Goal: Information Seeking & Learning: Learn about a topic

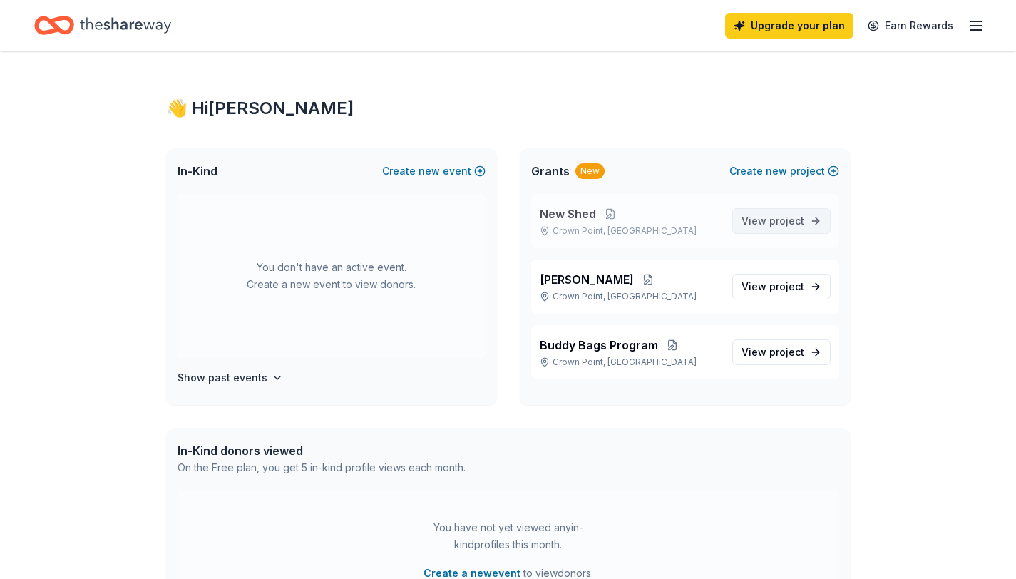
click at [821, 220] on link "View project" at bounding box center [781, 221] width 98 height 26
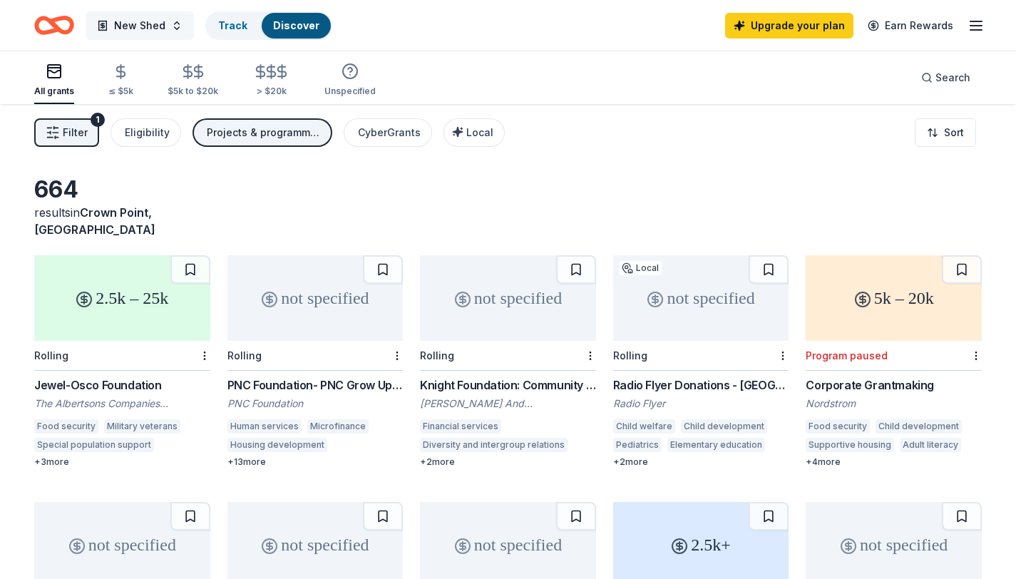
click at [180, 27] on button "New Shed" at bounding box center [140, 25] width 108 height 29
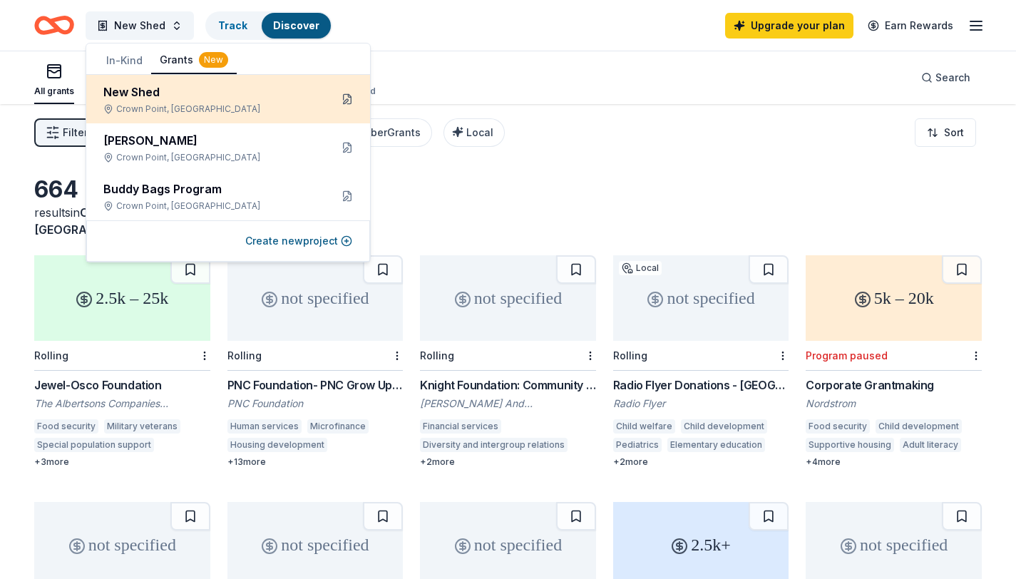
click at [351, 101] on button at bounding box center [347, 99] width 23 height 23
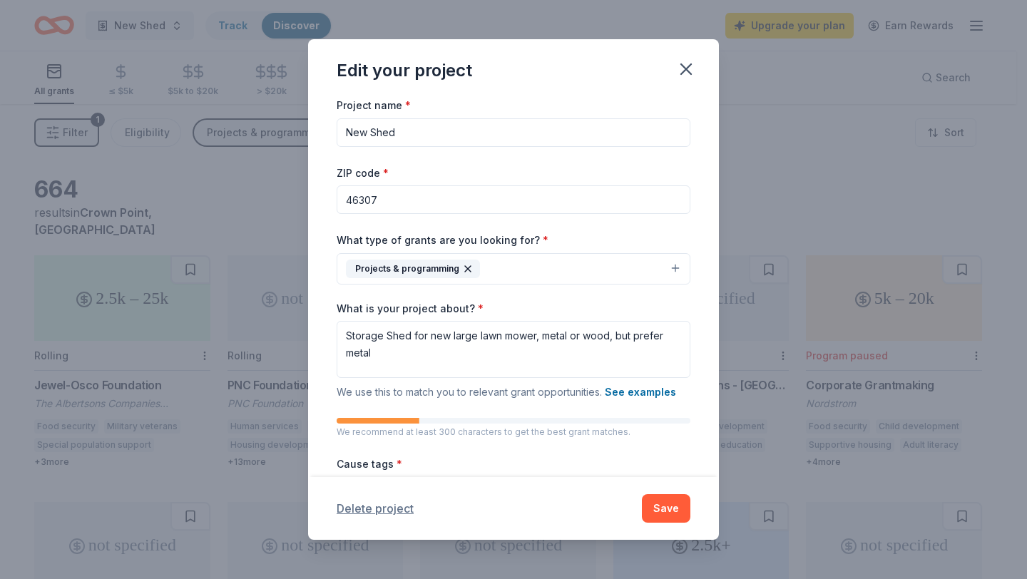
click at [398, 512] on button "Delete project" at bounding box center [374, 508] width 77 height 17
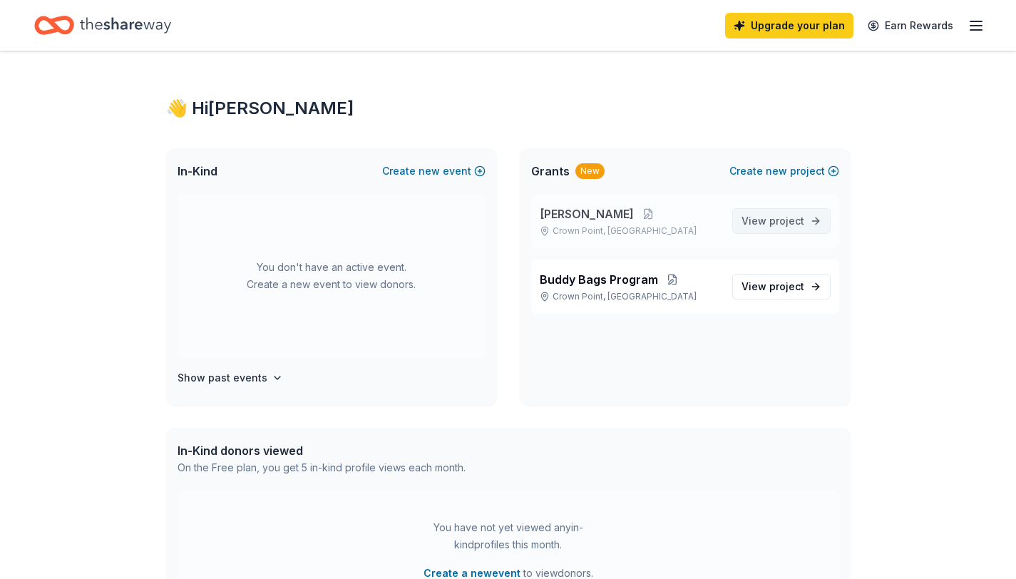
click at [818, 221] on link "View project" at bounding box center [781, 221] width 98 height 26
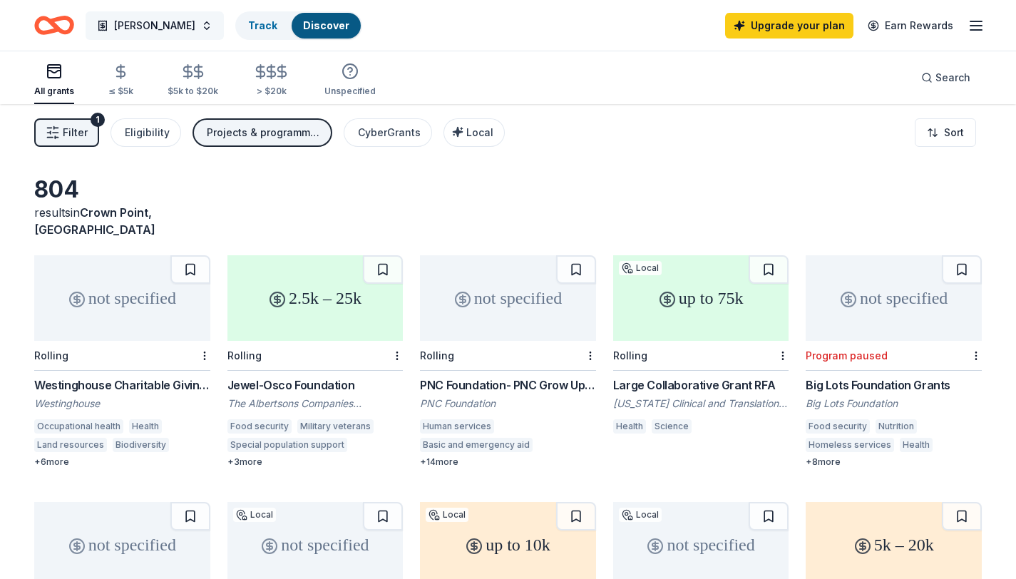
click at [187, 29] on button "[PERSON_NAME]" at bounding box center [155, 25] width 138 height 29
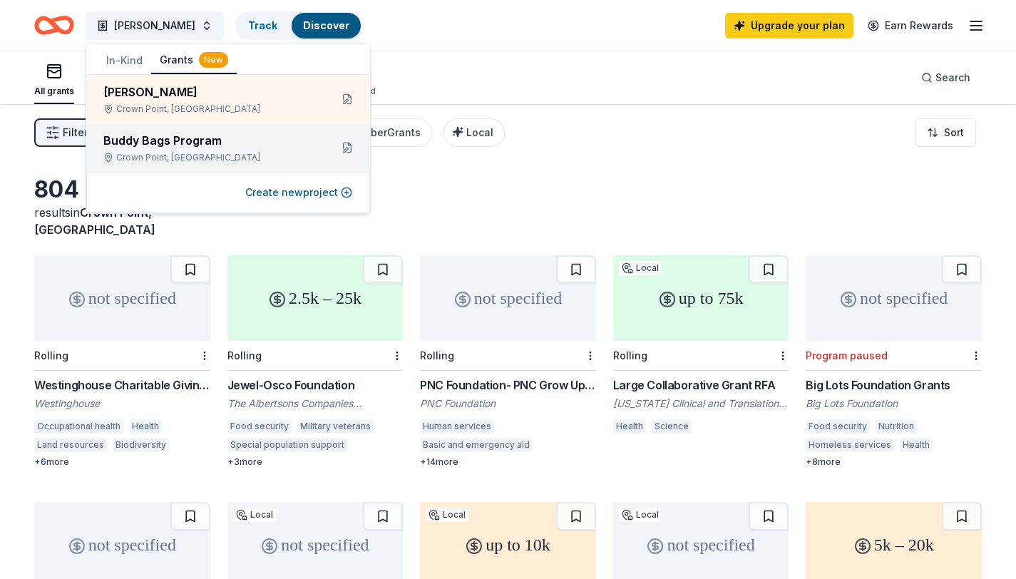
click at [191, 147] on div "Buddy Bags Program" at bounding box center [210, 140] width 215 height 17
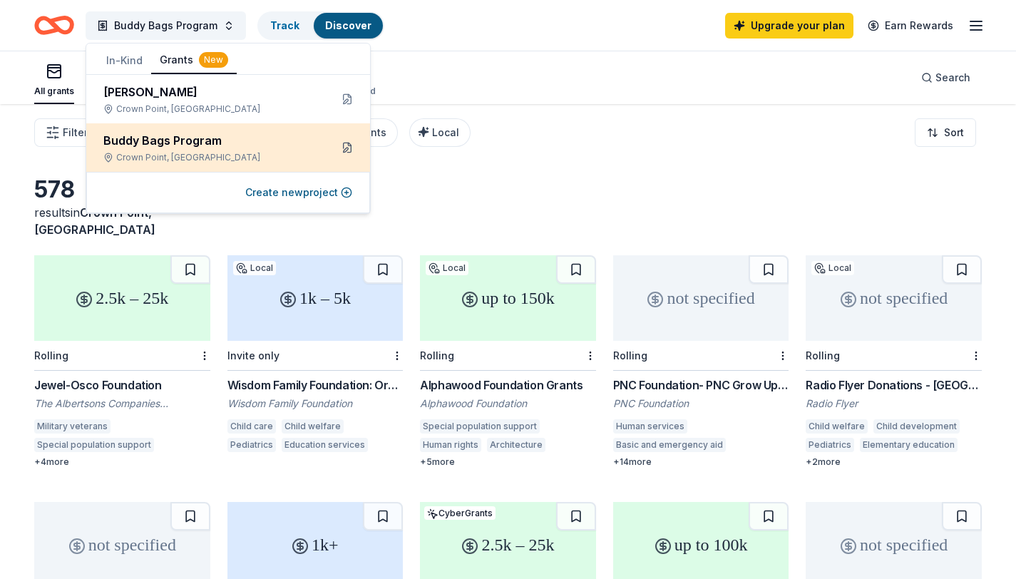
click at [349, 146] on button at bounding box center [347, 147] width 23 height 23
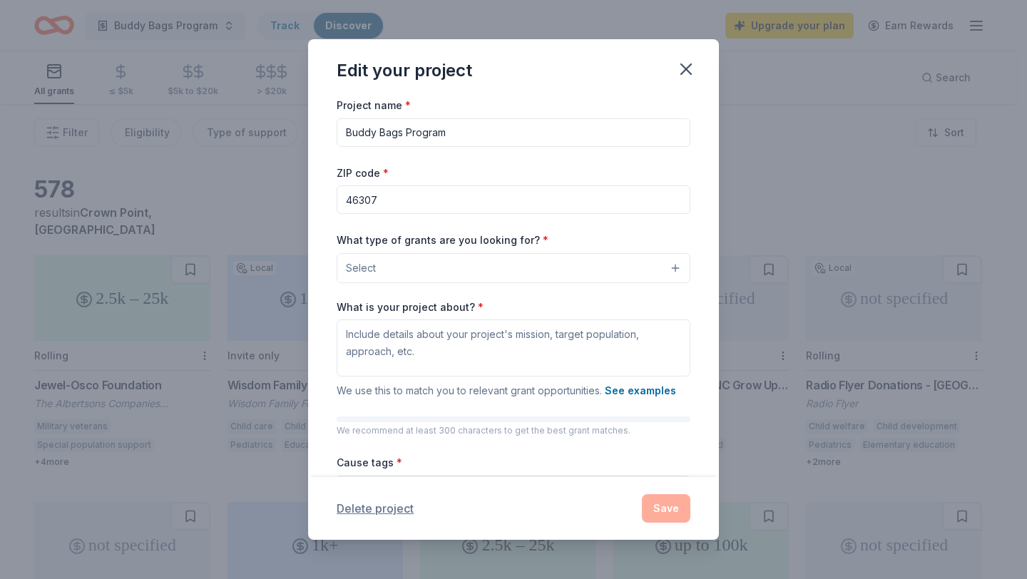
click at [374, 509] on button "Delete project" at bounding box center [374, 508] width 77 height 17
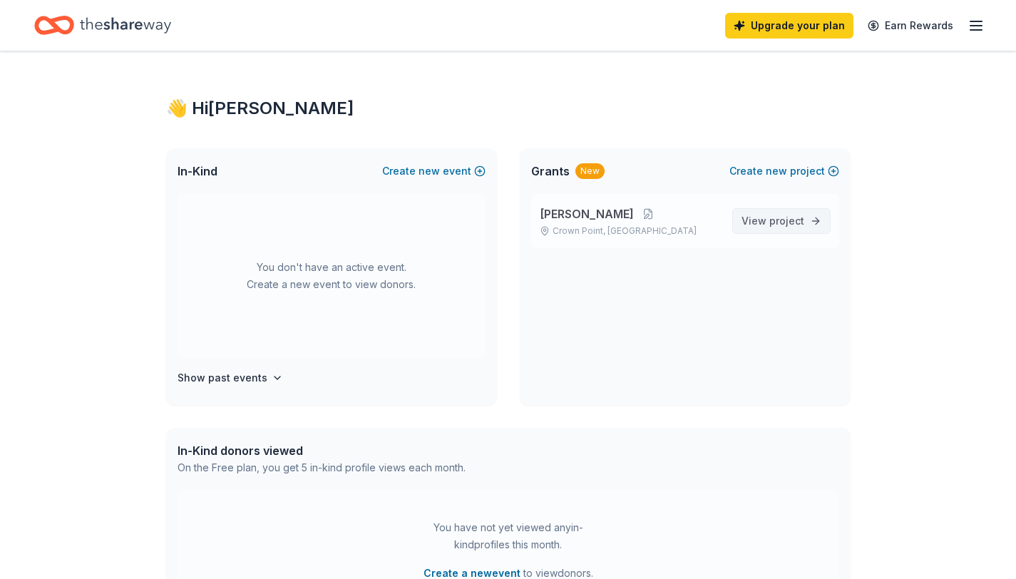
click at [770, 223] on span "project" at bounding box center [786, 221] width 35 height 12
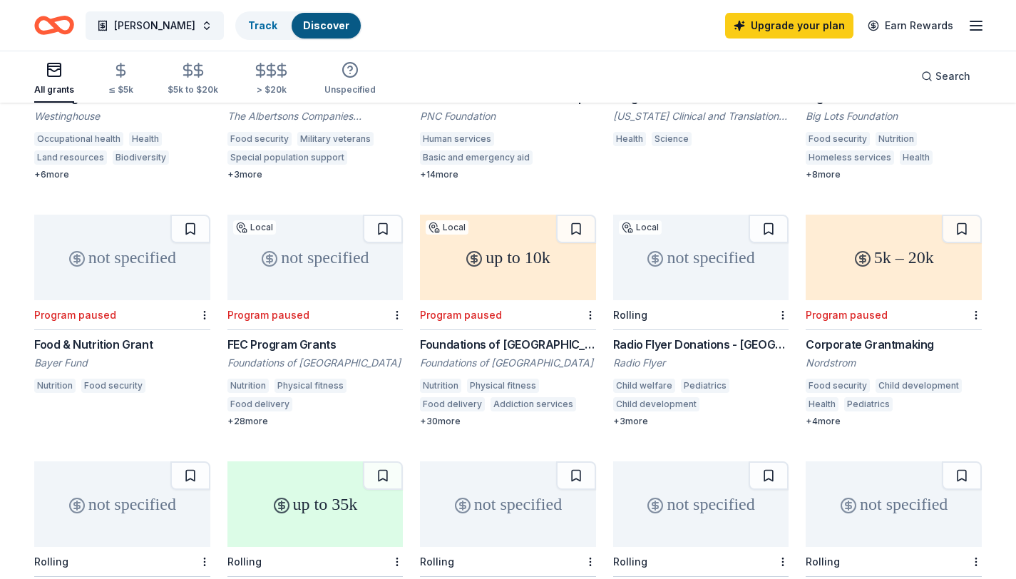
scroll to position [457, 0]
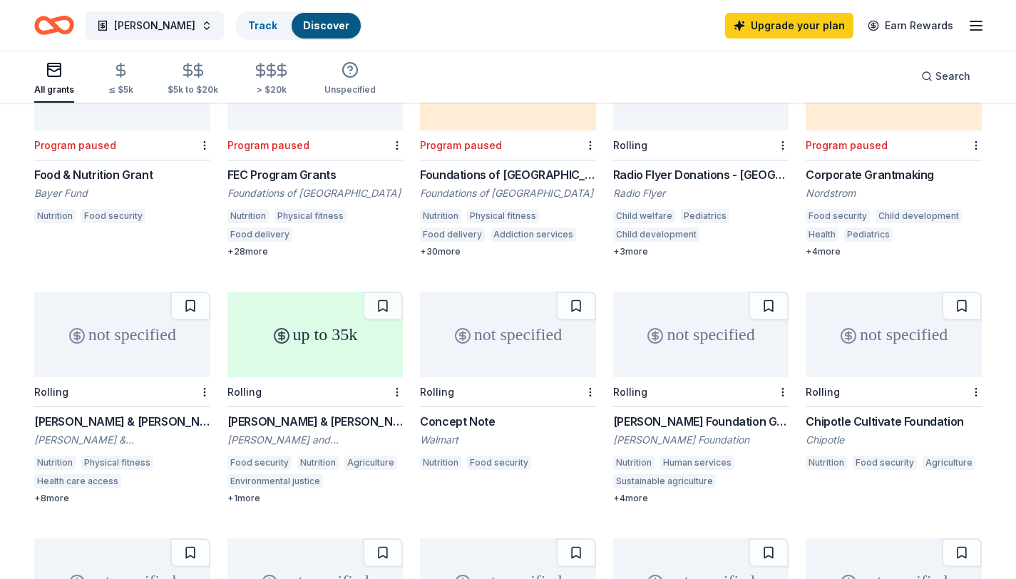
click at [713, 413] on div "Lilah Hilliard Fisher Foundation Grant" at bounding box center [701, 421] width 176 height 17
click at [156, 413] on div "[PERSON_NAME] & [PERSON_NAME][US_STATE] Foundation Grants" at bounding box center [122, 421] width 176 height 17
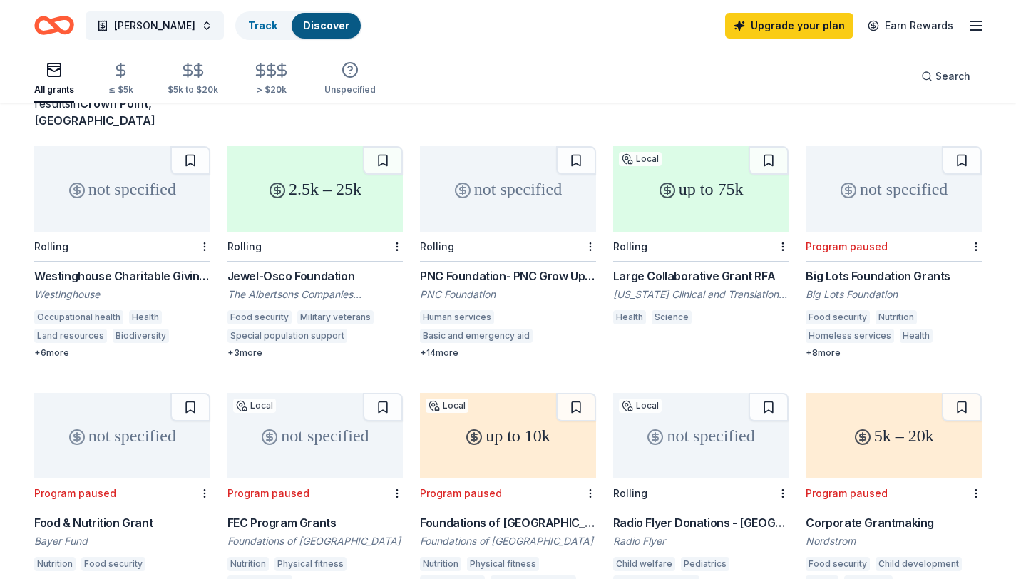
scroll to position [82, 0]
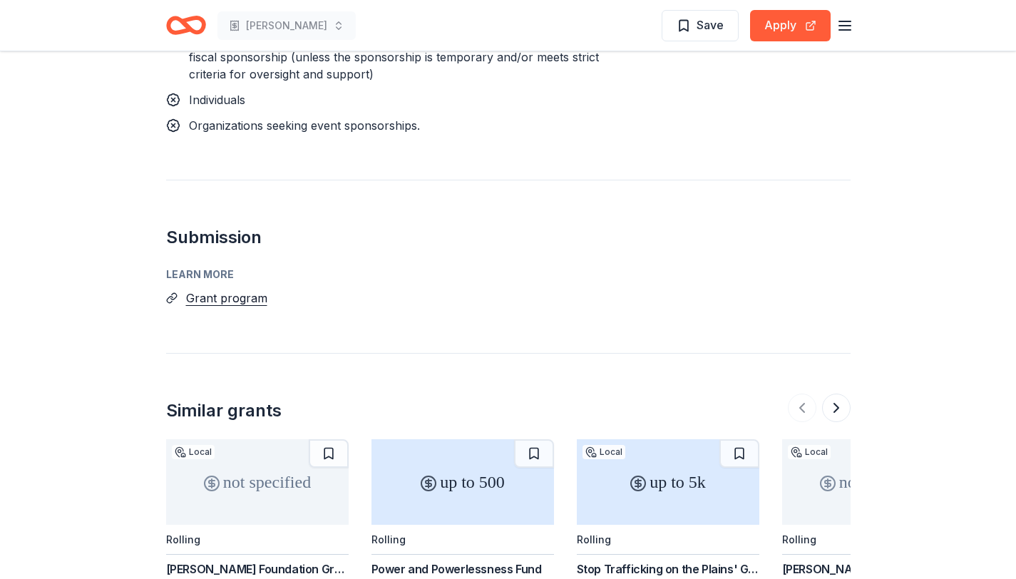
scroll to position [1068, 0]
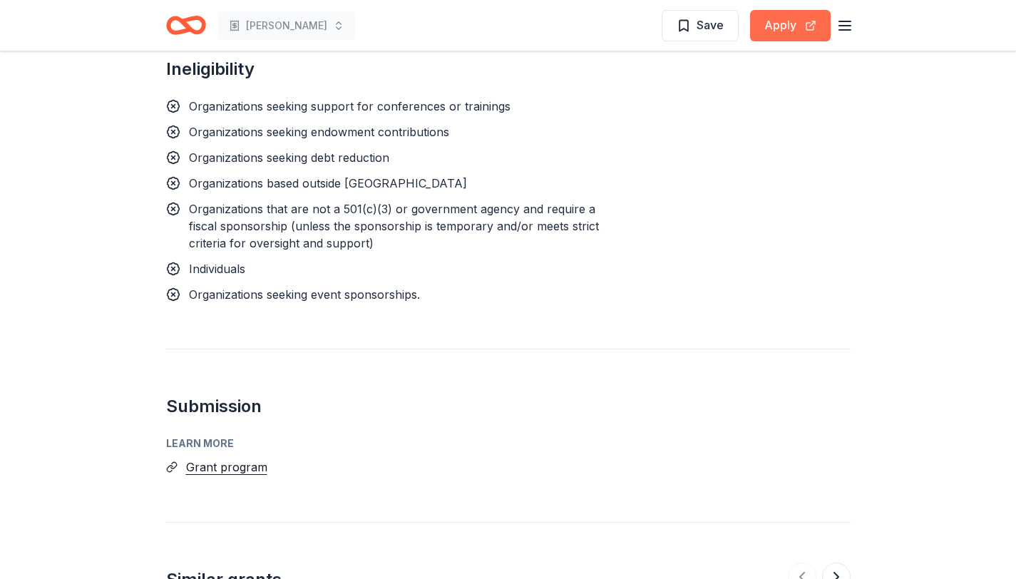
click at [788, 27] on button "Apply" at bounding box center [790, 25] width 81 height 31
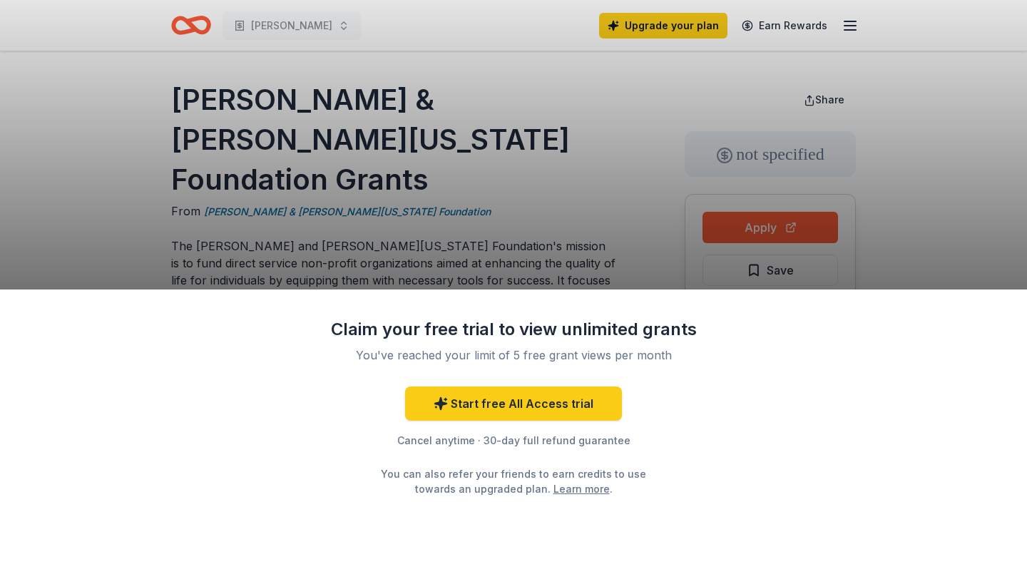
click at [803, 220] on div "Claim your free trial to view unlimited grants You've reached your limit of 5 f…" at bounding box center [513, 289] width 1027 height 579
drag, startPoint x: 397, startPoint y: 139, endPoint x: 202, endPoint y: 93, distance: 200.7
click at [202, 93] on div "Claim your free trial to view unlimited grants You've reached your limit of 5 f…" at bounding box center [513, 289] width 1027 height 579
